Goal: Task Accomplishment & Management: Complete application form

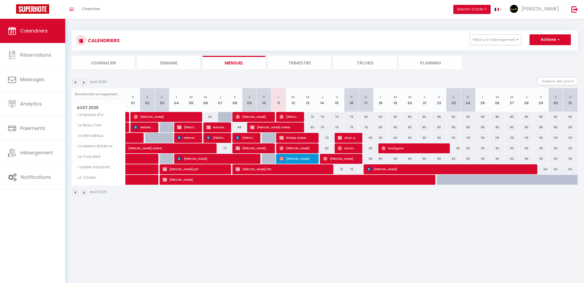
select select "KO"
select select "0"
click at [407, 171] on span "[PERSON_NAME]" at bounding box center [449, 169] width 164 height 10
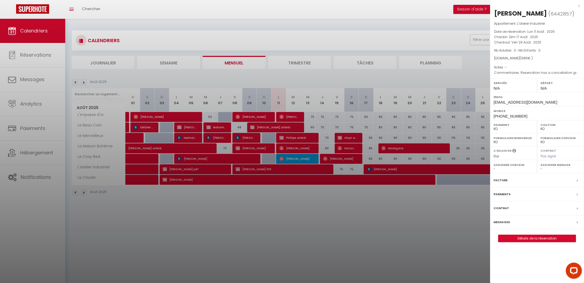
click at [538, 242] on link "Détails de la réservation" at bounding box center [537, 238] width 77 height 7
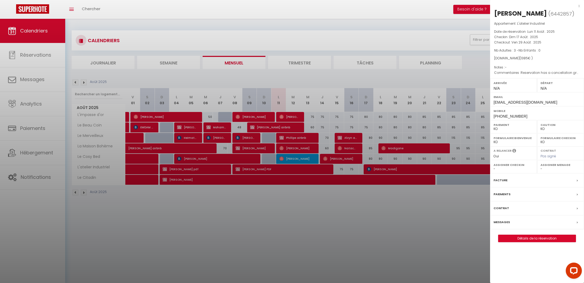
select select
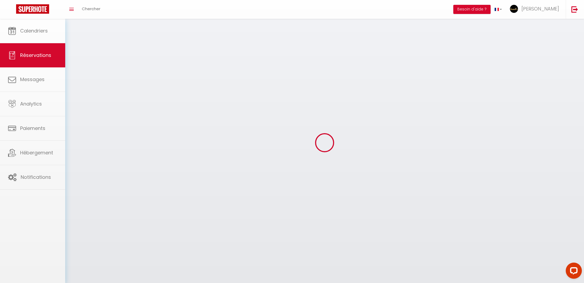
select select
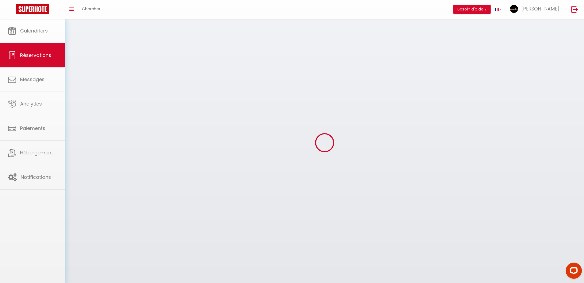
select select
checkbox input "false"
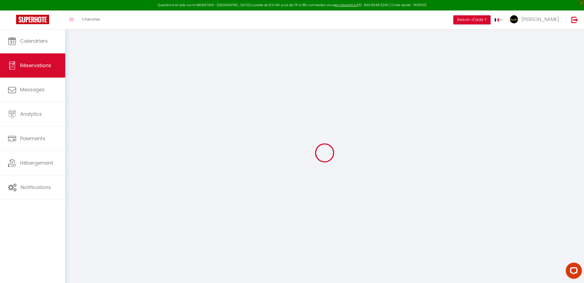
select select
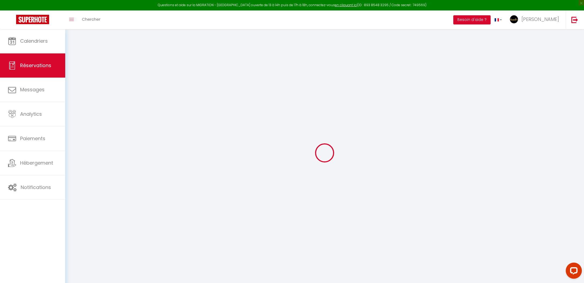
select select
checkbox input "false"
select select
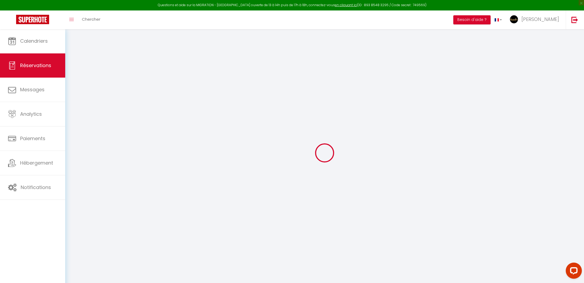
select select
checkbox input "false"
select select
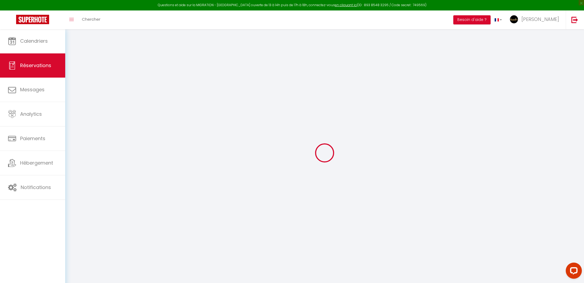
type input "[PERSON_NAME]"
type input "[EMAIL_ADDRESS][DOMAIN_NAME]"
type input "[PHONE_NUMBER]"
type input "[EMAIL_ADDRESS][DOMAIN_NAME]"
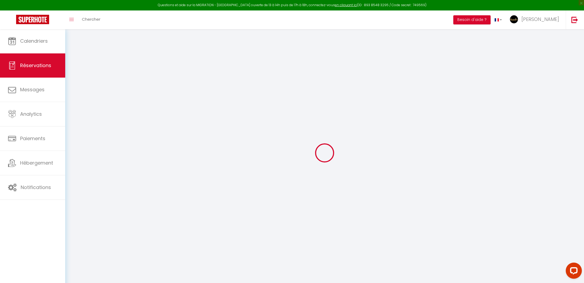
type input "[GEOGRAPHIC_DATA]"
select select "FR"
type input "22"
type input "207.75"
select select "2634"
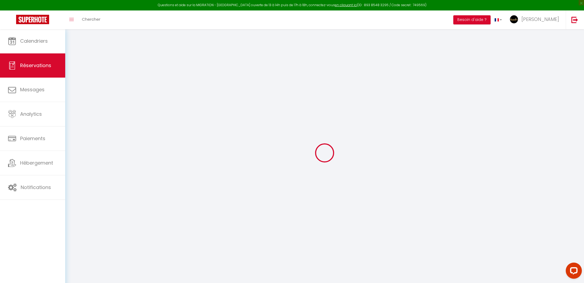
select select "2"
select select
type input "3"
select select "10"
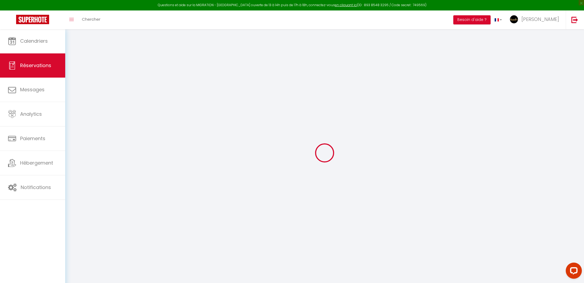
select select
type input "1324"
checkbox input "false"
type input "1363"
select select "2"
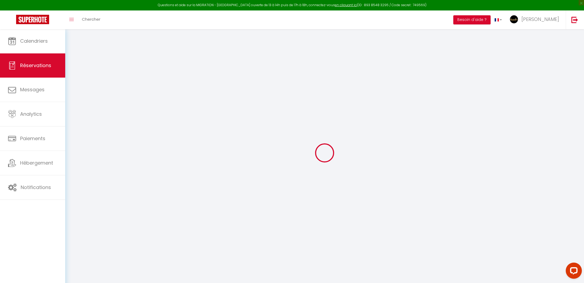
type input "0"
select select
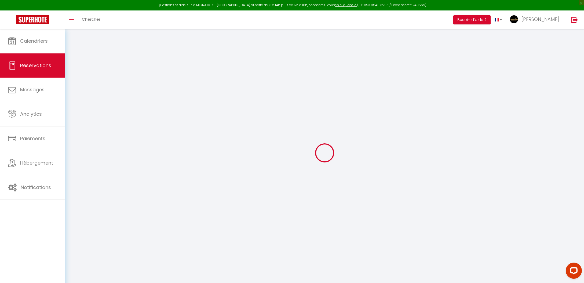
select select "14"
checkbox input "false"
select select
checkbox input "false"
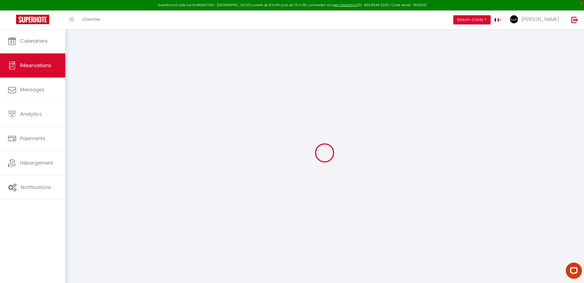
select select
checkbox input "false"
select select
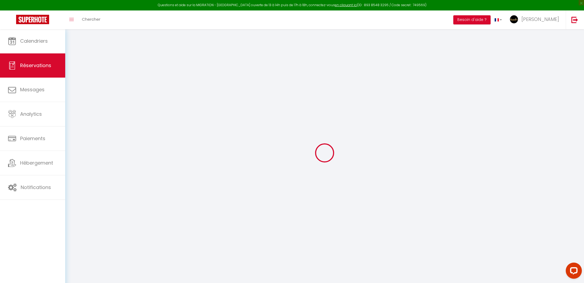
checkbox input "false"
type textarea "Reservation has a cancellation grace period. Do not charge if cancelled before …"
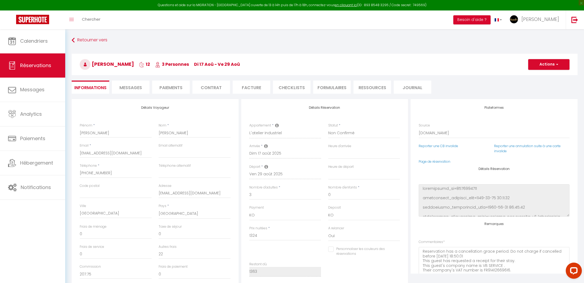
type input "39"
select select
checkbox input "false"
select select
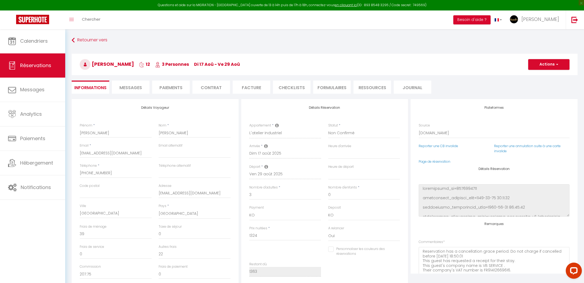
select select
select select "3"
select select
checkbox input "false"
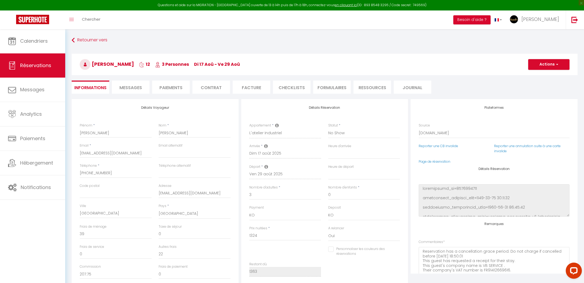
click at [553, 64] on button "Actions" at bounding box center [548, 64] width 41 height 11
click at [545, 75] on link "Enregistrer" at bounding box center [544, 76] width 42 height 7
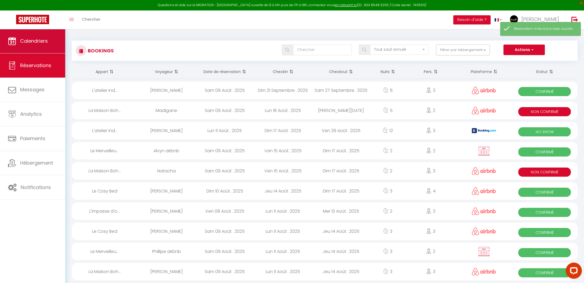
click at [48, 40] on span "Calendriers" at bounding box center [34, 41] width 28 height 7
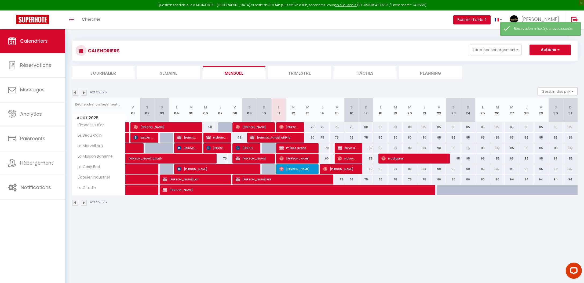
drag, startPoint x: 554, startPoint y: 53, endPoint x: 550, endPoint y: 64, distance: 11.5
click at [554, 53] on button "Actions" at bounding box center [550, 50] width 41 height 11
click at [549, 64] on link "Nouvelle réservation" at bounding box center [544, 62] width 47 height 8
select select
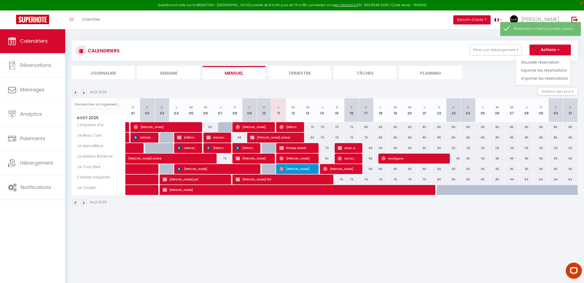
select select
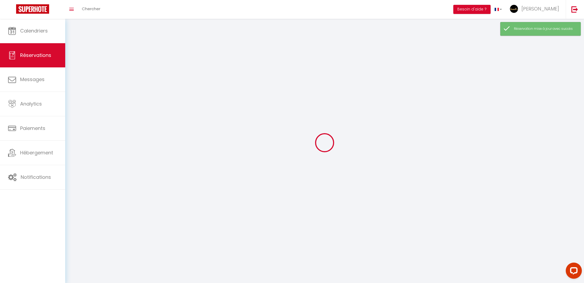
select select
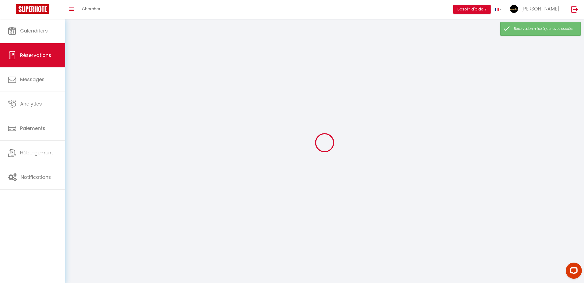
select select
checkbox input "false"
select select
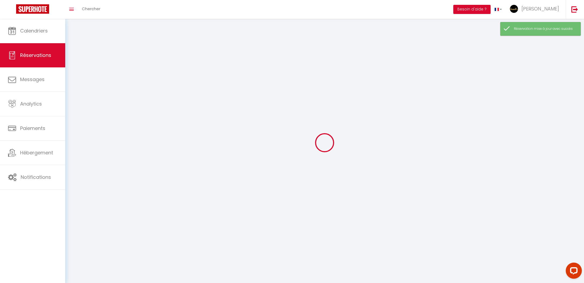
select select
checkbox input "false"
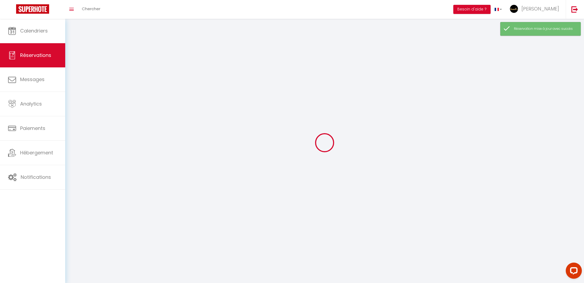
select select
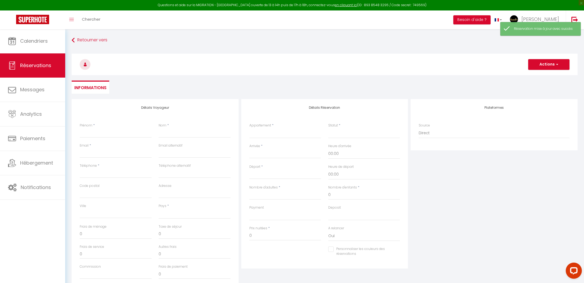
select select
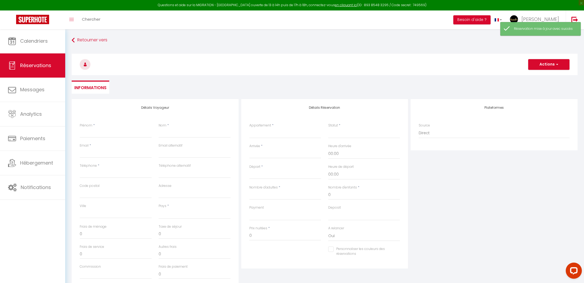
select select
checkbox input "false"
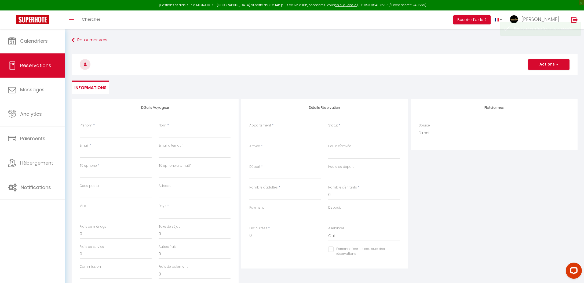
select select "2634"
select select
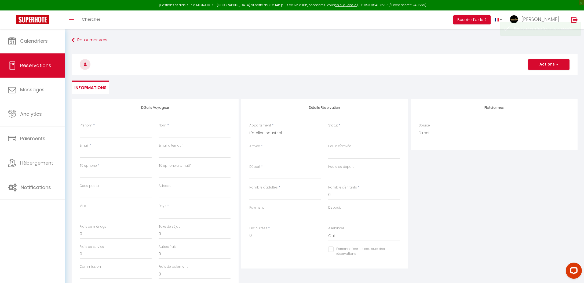
select select
checkbox input "false"
click at [344, 140] on div "Statut * Confirmé Non Confirmé Annulé Annulé par le voyageur No Show Request" at bounding box center [364, 133] width 79 height 21
select select
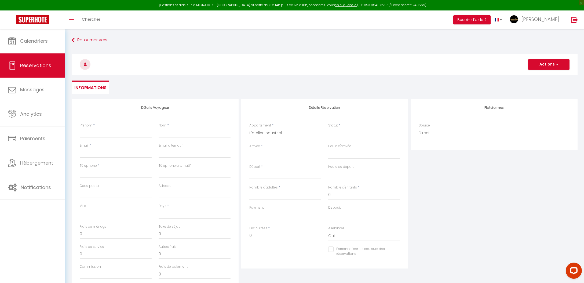
select select
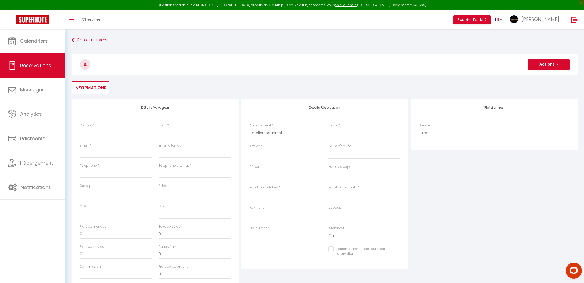
checkbox input "false"
click at [345, 134] on select "Confirmé Non Confirmé [PERSON_NAME] par le voyageur No Show Request" at bounding box center [364, 133] width 72 height 10
select select "0"
select select
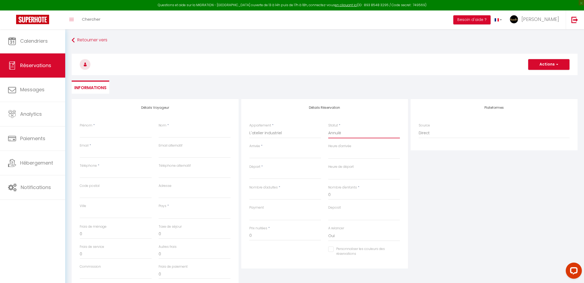
select select
checkbox input "false"
select select "2"
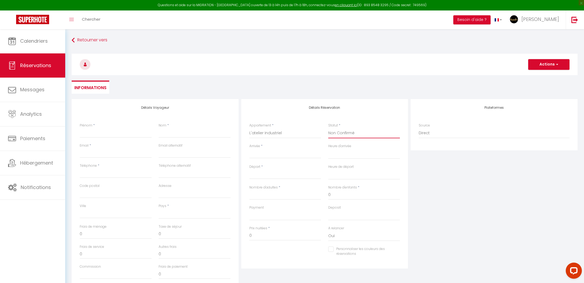
select select
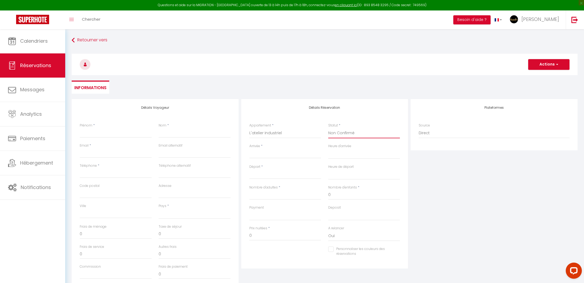
checkbox input "false"
click at [267, 149] on div "< [DATE] > Dim Lun Mar Mer Jeu Ven Sam 1 2 3 4 5 6 7 8 9 10 11 12 13 14 15 16 1…" at bounding box center [285, 154] width 72 height 10
click at [267, 151] on input "Arrivée" at bounding box center [285, 154] width 72 height 7
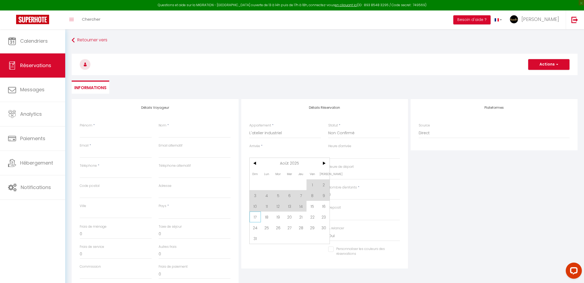
click at [256, 220] on span "17" at bounding box center [256, 217] width 12 height 11
select select
type input "Dim 17 Août 2025"
select select
type input "Lun 18 Août 2025"
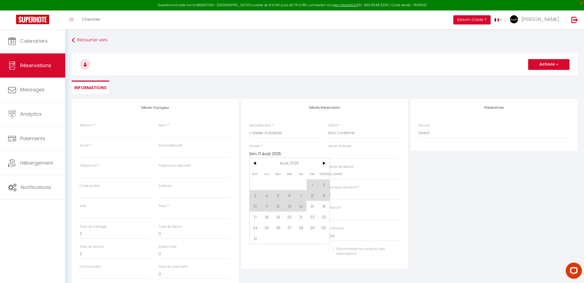
select select
checkbox input "false"
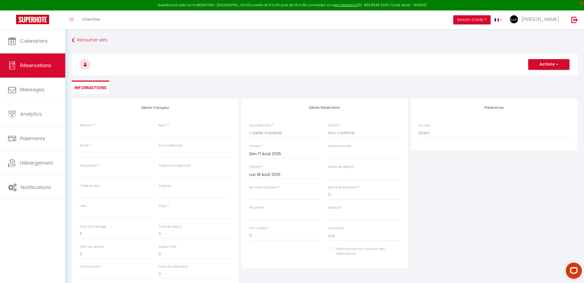
click at [274, 175] on input "Lun 18 Août 2025" at bounding box center [285, 174] width 72 height 7
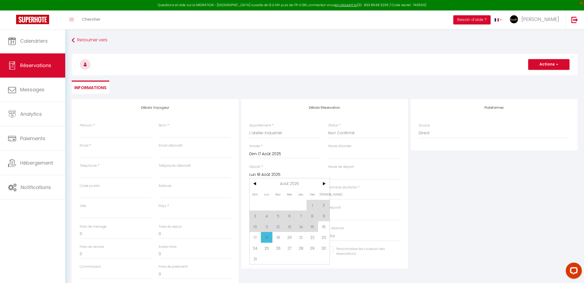
click at [311, 248] on span "29" at bounding box center [313, 248] width 12 height 11
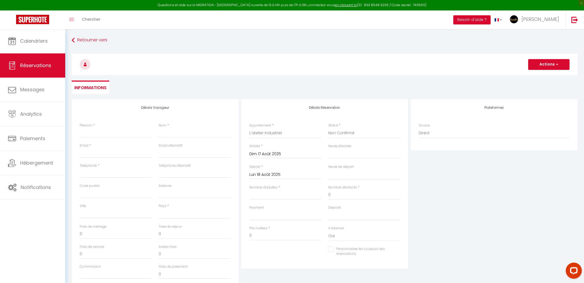
select select
type input "Ven 29 Août 2025"
select select
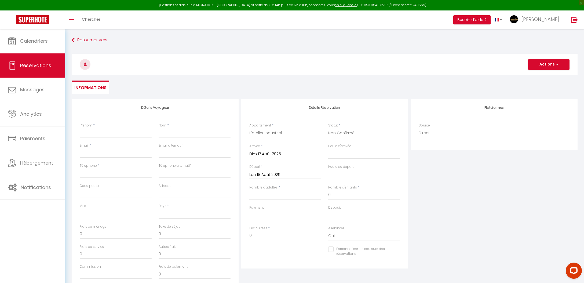
select select
checkbox input "false"
type input "3"
select select
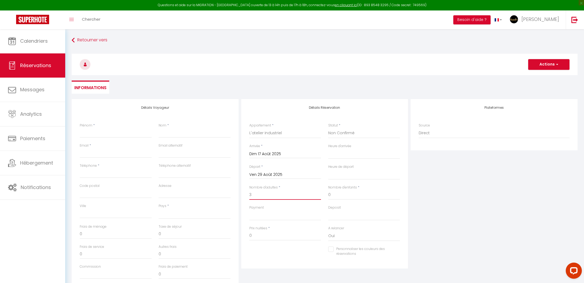
select select
checkbox input "false"
select select
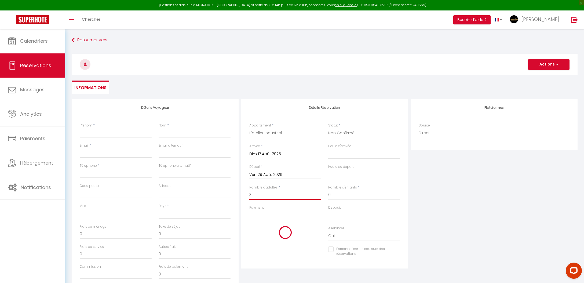
type input "45"
select select
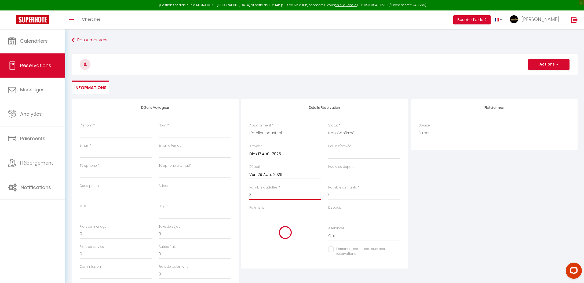
type input "1131"
checkbox input "false"
type input "3"
click at [260, 231] on input "1131" at bounding box center [285, 236] width 72 height 10
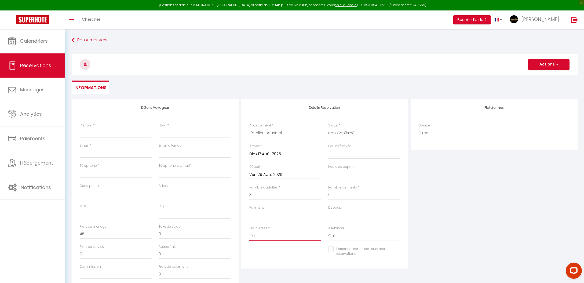
click at [260, 231] on input "1131" at bounding box center [285, 236] width 72 height 10
type input "11131"
select select
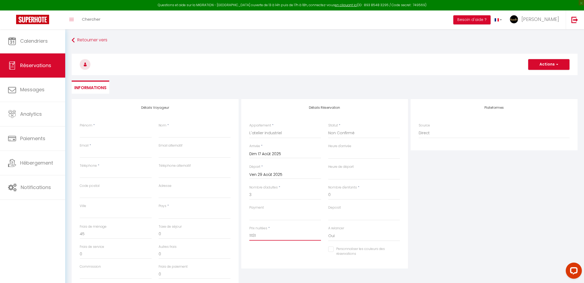
select select
checkbox input "false"
click at [269, 232] on input "11131" at bounding box center [285, 236] width 72 height 10
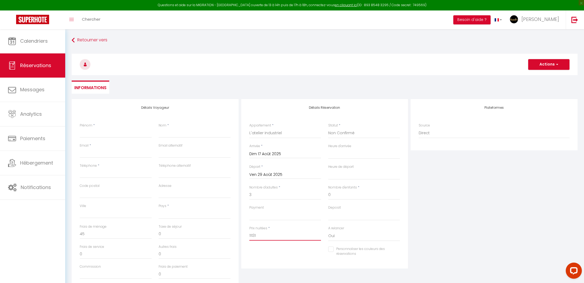
click at [269, 232] on input "11131" at bounding box center [285, 236] width 72 height 10
type input "1"
select select
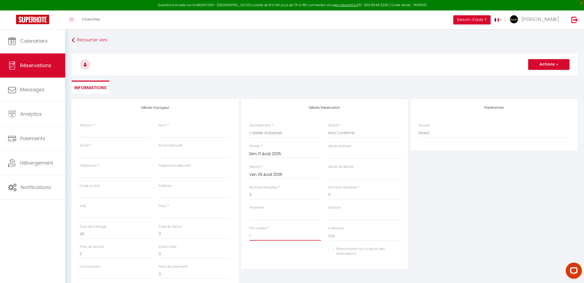
select select
checkbox input "false"
type input "12"
select select
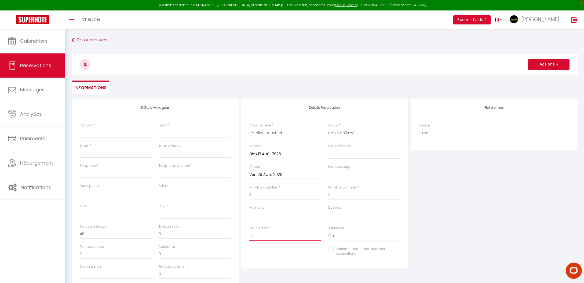
select select
checkbox input "false"
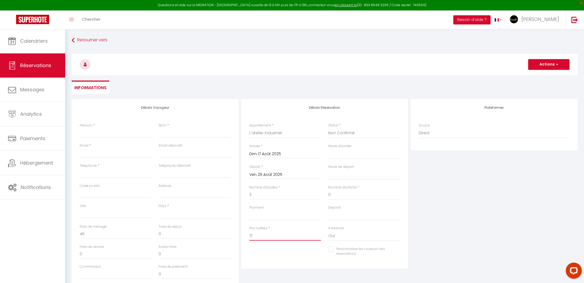
type input "128"
select select
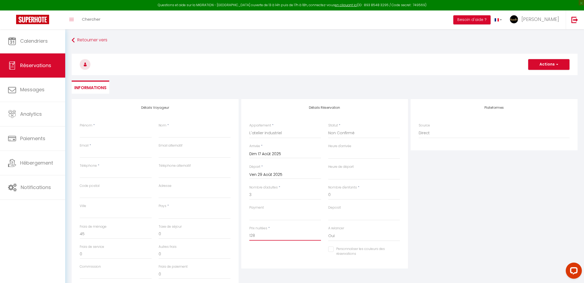
select select
checkbox input "false"
type input "1280"
select select
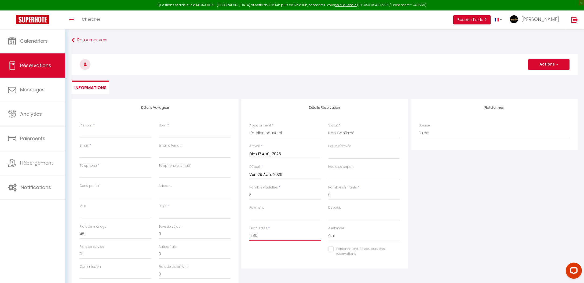
select select
click at [86, 154] on input "Email client" at bounding box center [116, 153] width 72 height 10
paste input "ELO UBE LIFESTYLE.png"
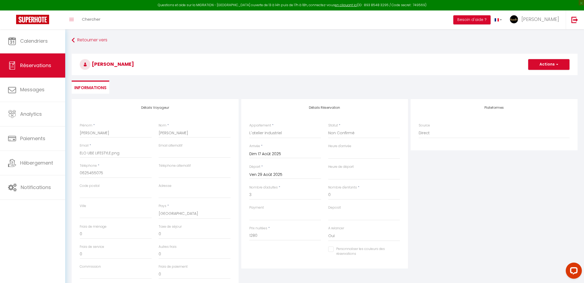
click at [537, 64] on button "Actions" at bounding box center [548, 64] width 41 height 11
click at [537, 75] on link "Enregistrer" at bounding box center [544, 76] width 42 height 7
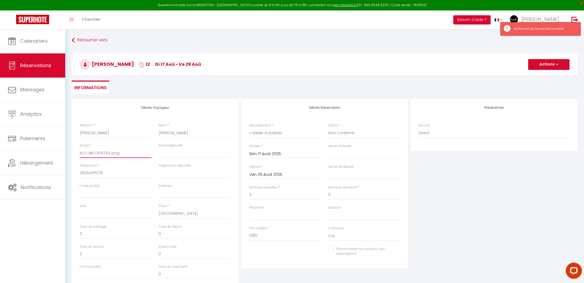
click at [108, 152] on input "ELO UBE LIFESTYLE.png" at bounding box center [116, 153] width 72 height 10
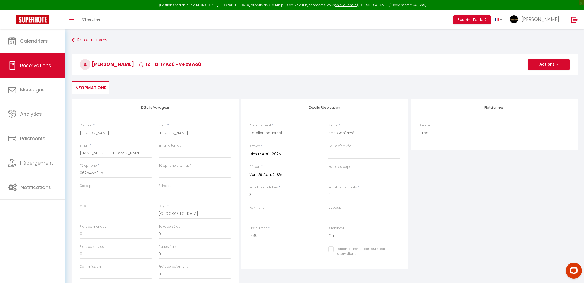
click at [572, 61] on h3 "[PERSON_NAME] 12 di 17 Aoû - ve 29 Aoû" at bounding box center [325, 64] width 506 height 21
drag, startPoint x: 567, startPoint y: 66, endPoint x: 556, endPoint y: 74, distance: 12.9
click at [566, 66] on button "Actions" at bounding box center [548, 64] width 41 height 11
click at [552, 74] on link "Enregistrer" at bounding box center [544, 76] width 42 height 7
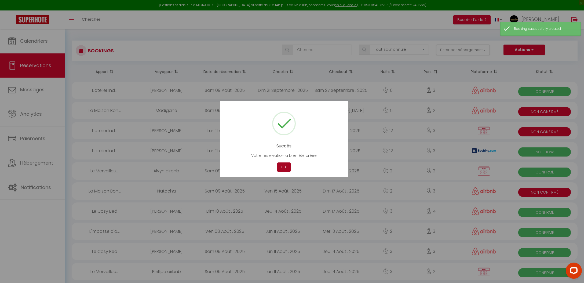
click at [285, 166] on button "OK" at bounding box center [283, 166] width 13 height 9
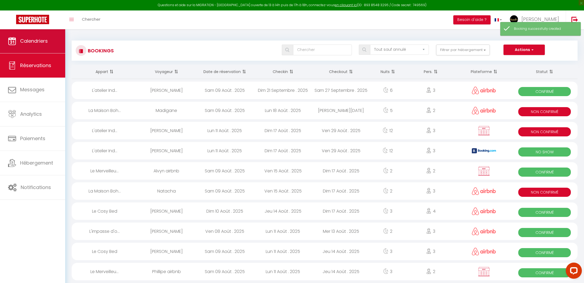
click at [38, 38] on span "Calendriers" at bounding box center [34, 41] width 28 height 7
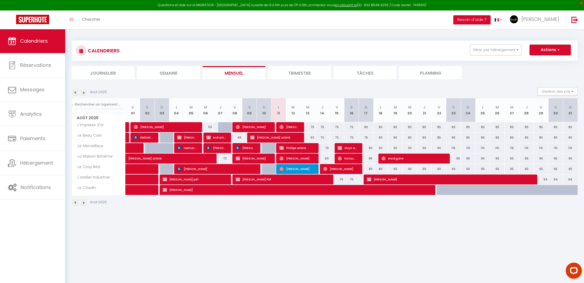
click at [402, 179] on span "[PERSON_NAME]" at bounding box center [449, 179] width 164 height 10
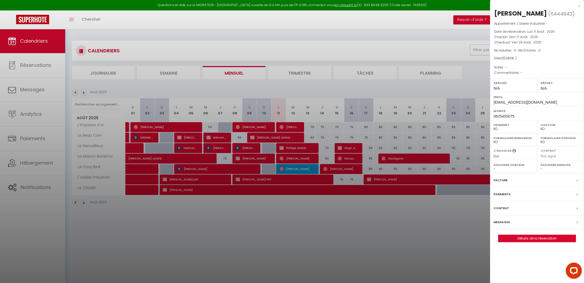
click at [502, 205] on label "Contrat" at bounding box center [502, 208] width 16 height 6
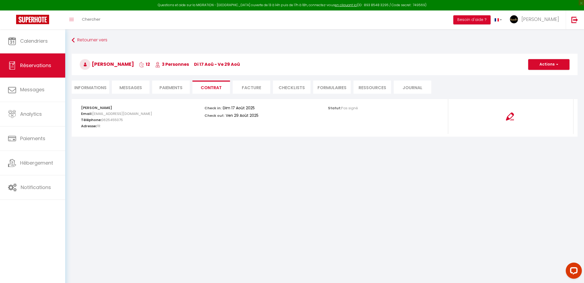
click at [552, 60] on button "Actions" at bounding box center [548, 64] width 41 height 11
click at [545, 81] on link "Envoyer le contrat" at bounding box center [545, 83] width 45 height 7
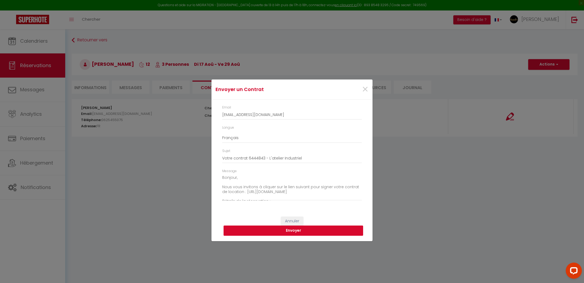
click at [344, 233] on button "Envoyer" at bounding box center [294, 231] width 140 height 10
